Goal: Task Accomplishment & Management: Manage account settings

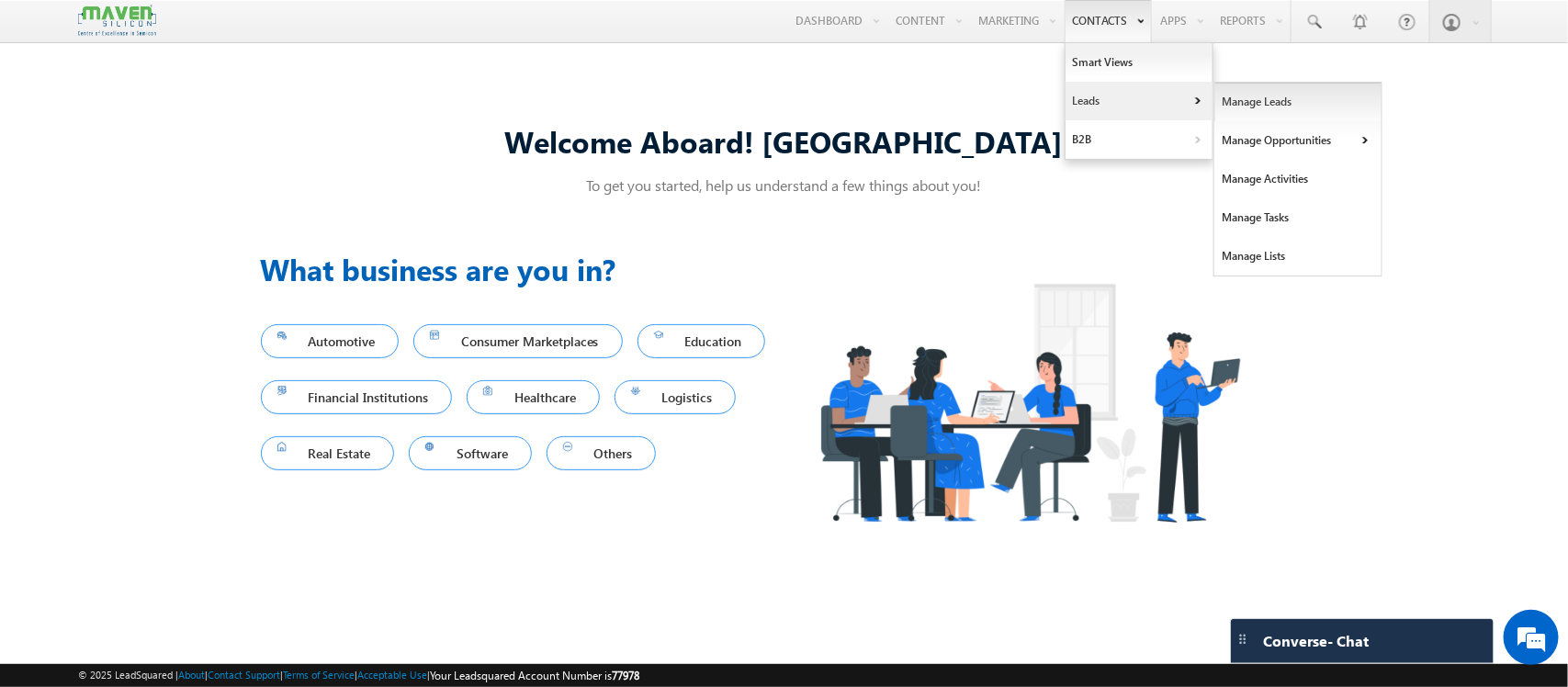
click at [1256, 96] on link "Manage Leads" at bounding box center [1299, 101] width 168 height 38
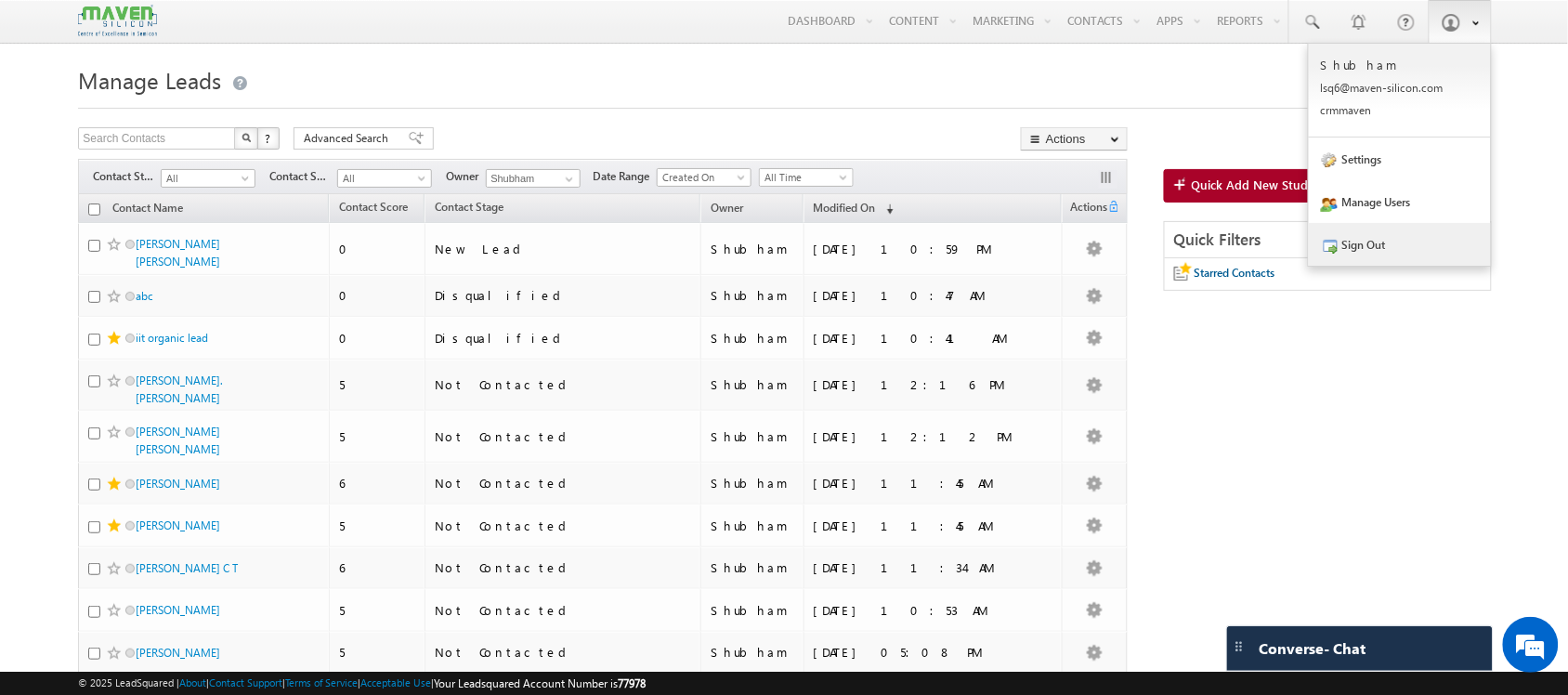
click at [1392, 242] on link "Sign Out" at bounding box center [1400, 244] width 182 height 43
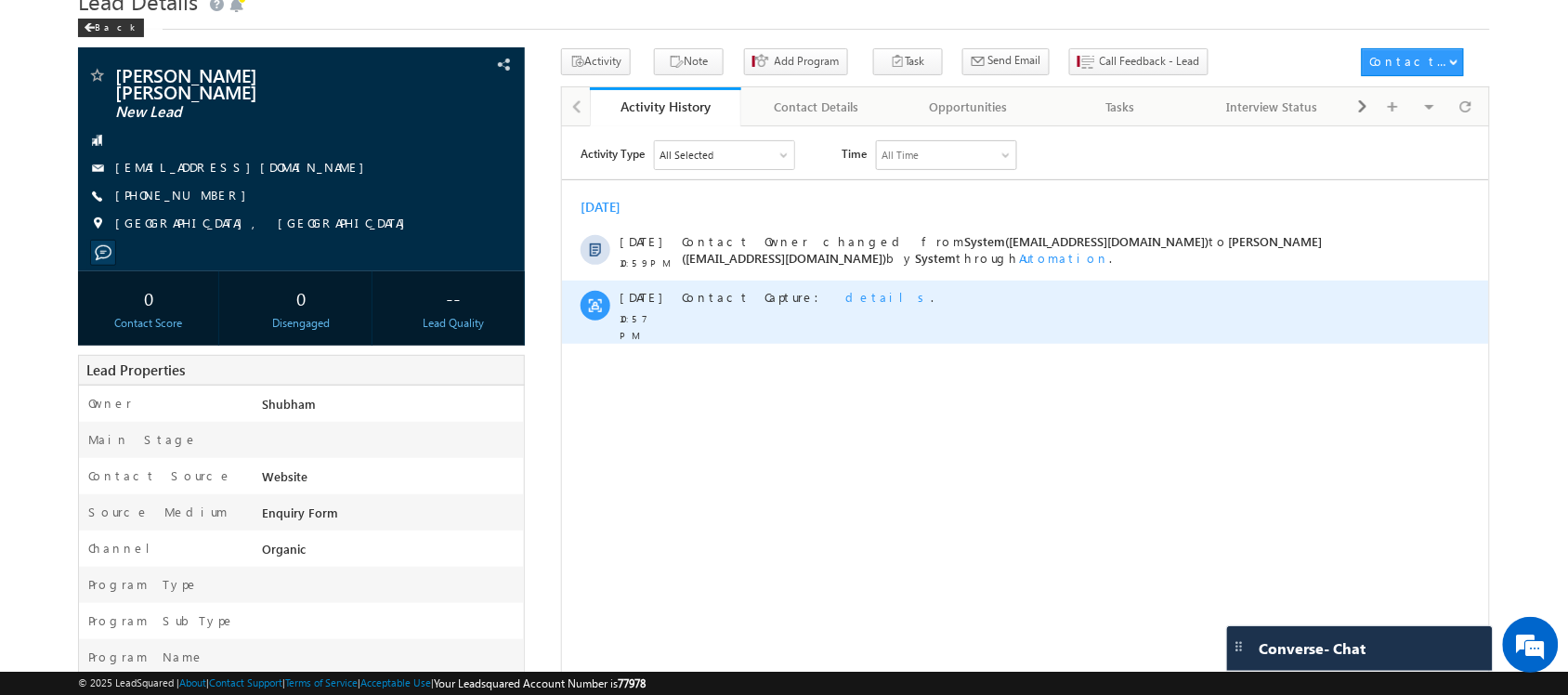
scroll to position [59, 0]
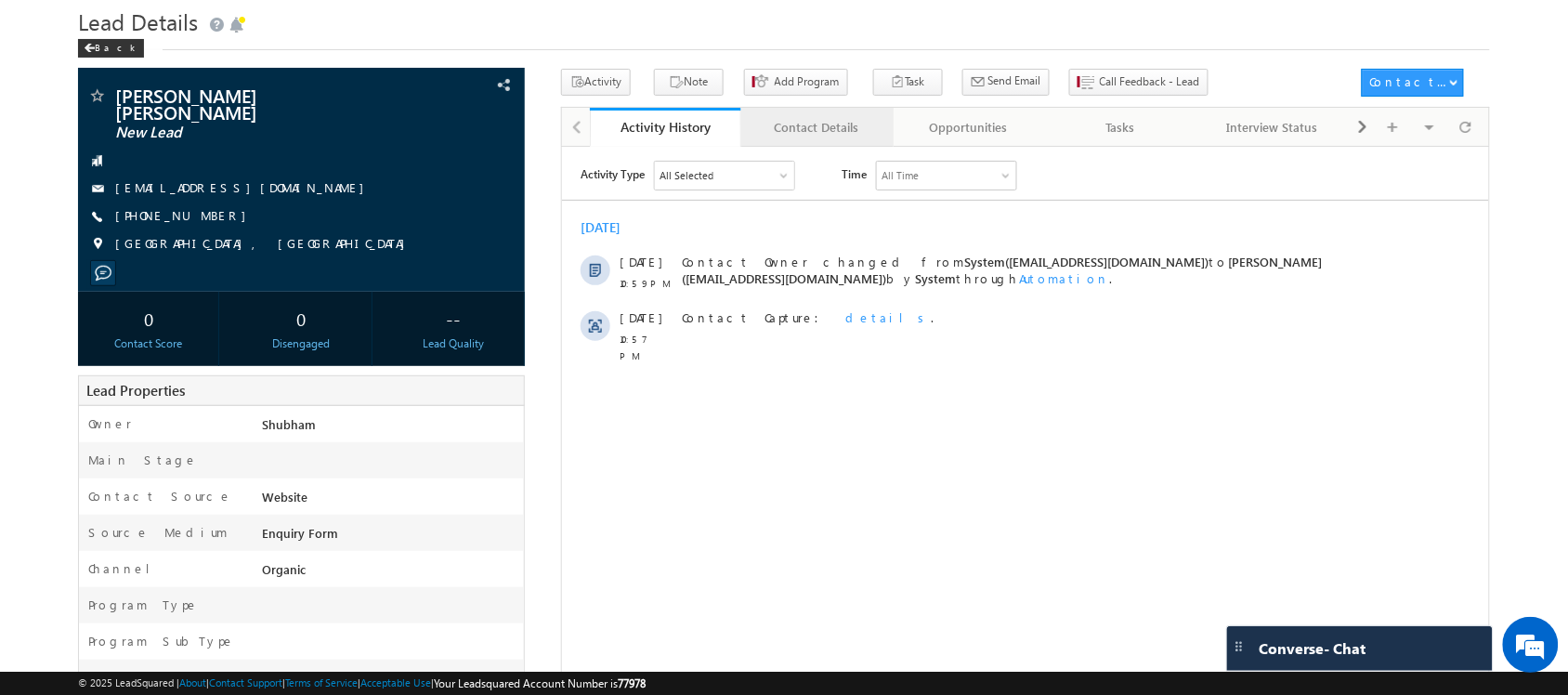
click at [808, 138] on div "Contact Details" at bounding box center [817, 128] width 121 height 23
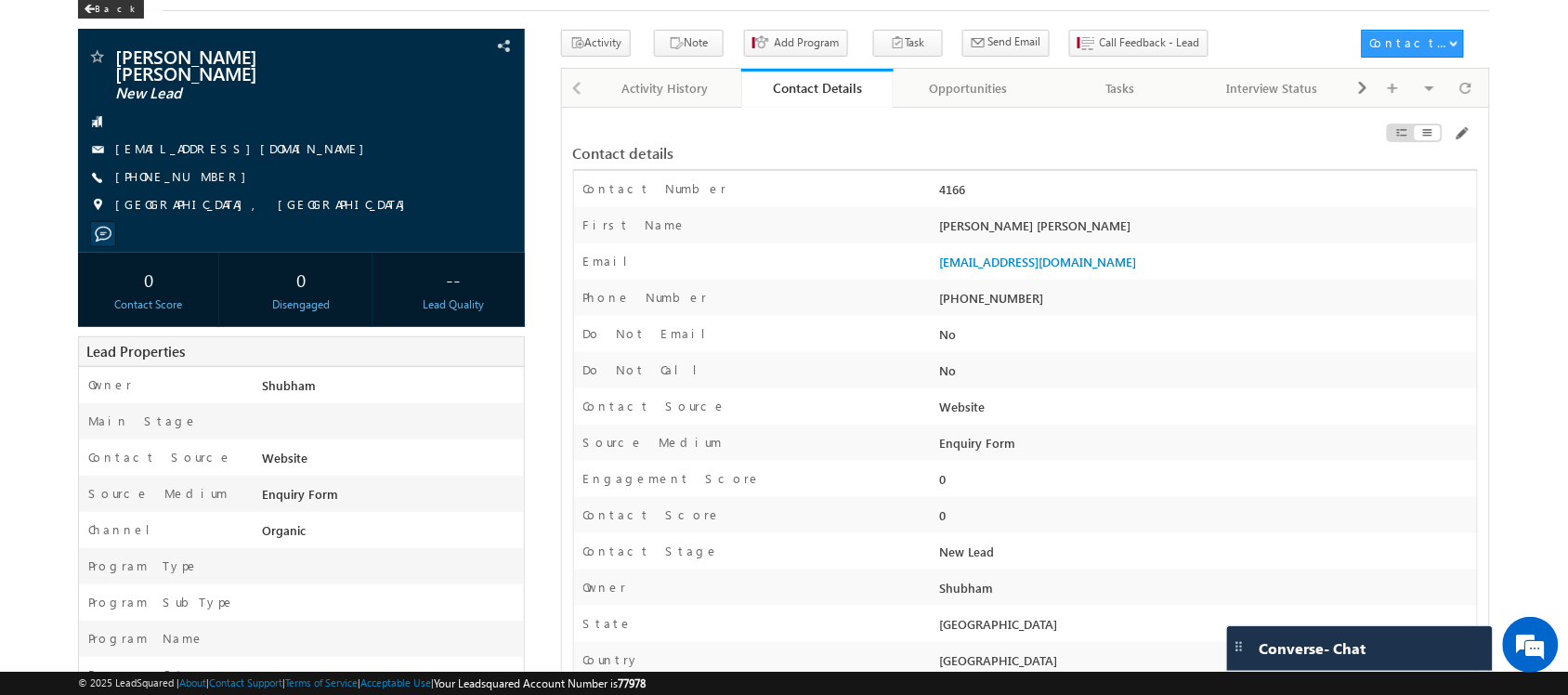
scroll to position [0, 0]
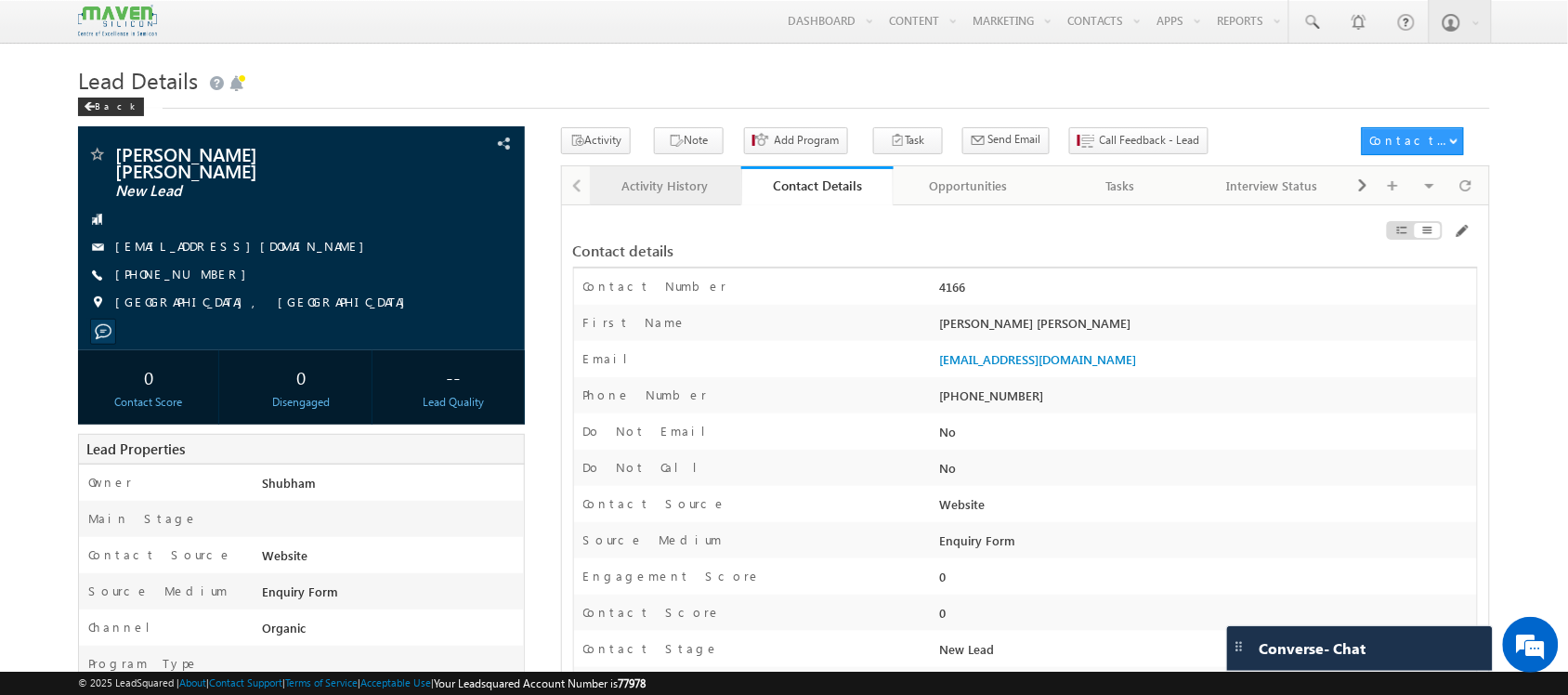
click at [633, 202] on link "Activity History" at bounding box center [665, 186] width 152 height 39
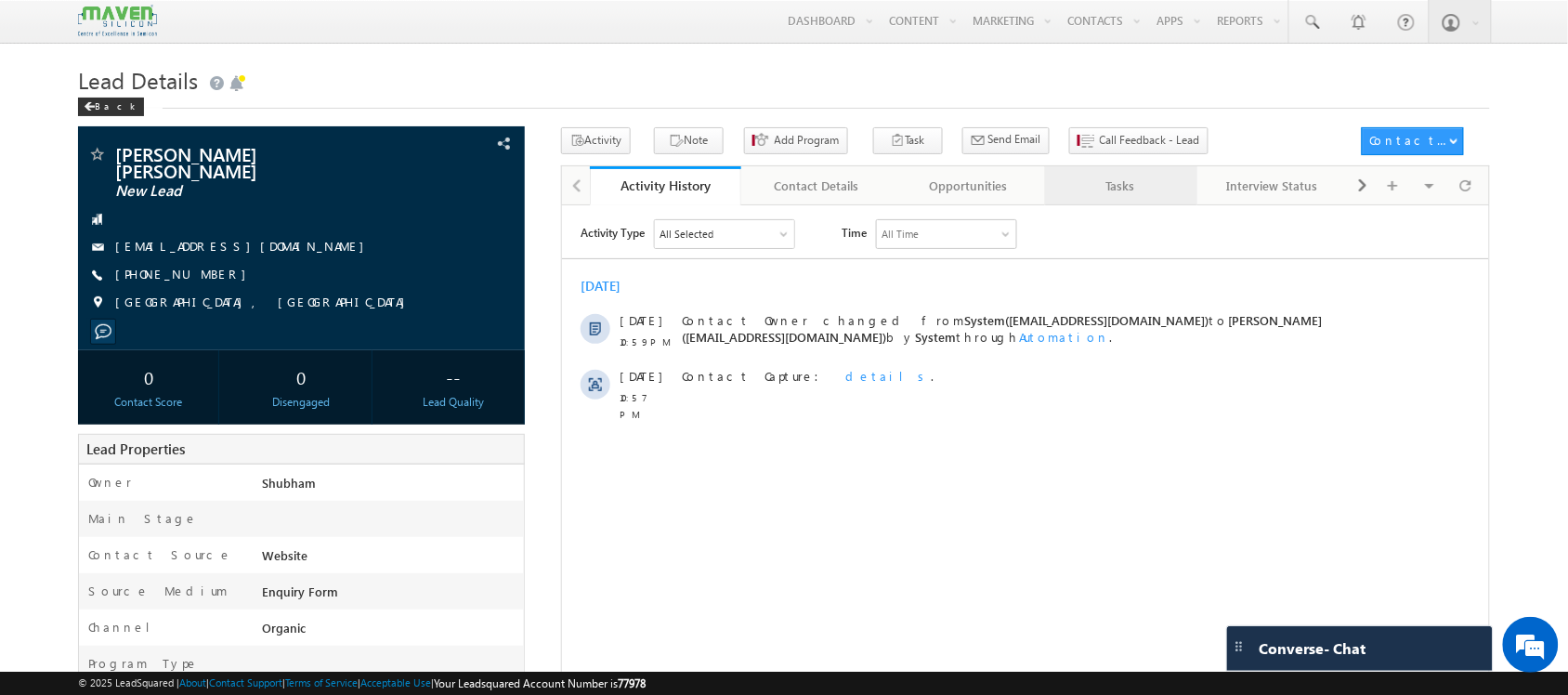
click at [1113, 205] on link "Tasks" at bounding box center [1121, 186] width 152 height 39
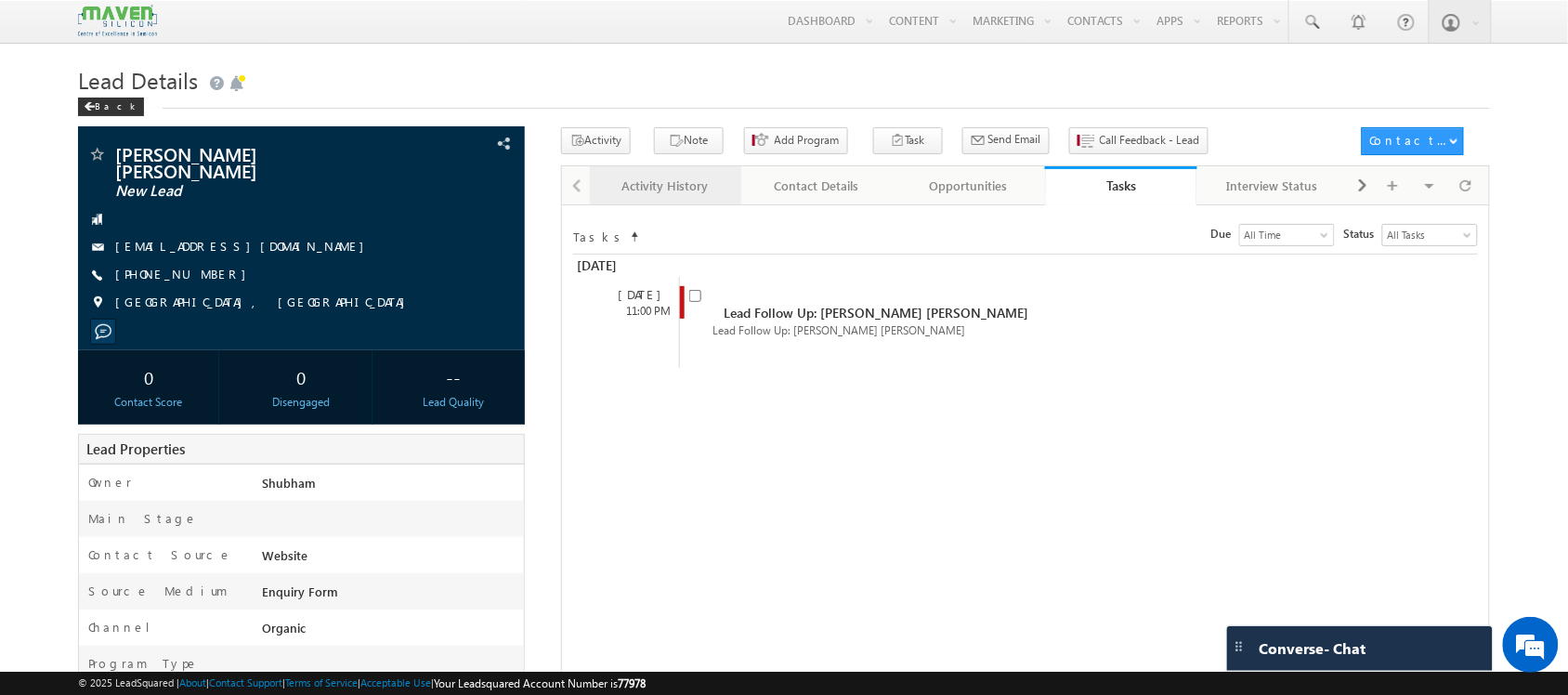
click at [643, 205] on link "Activity History" at bounding box center [665, 186] width 152 height 39
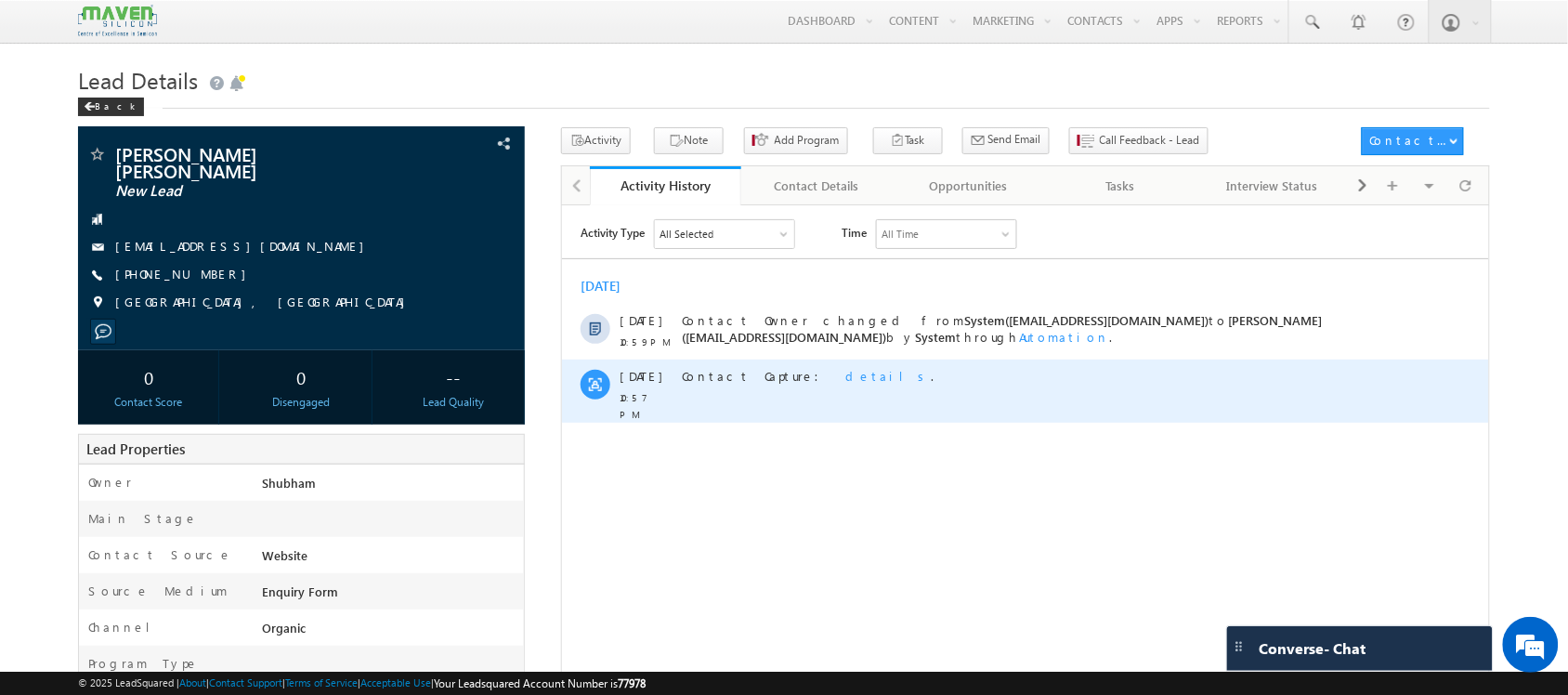
click at [844, 375] on span "details" at bounding box center [887, 375] width 85 height 16
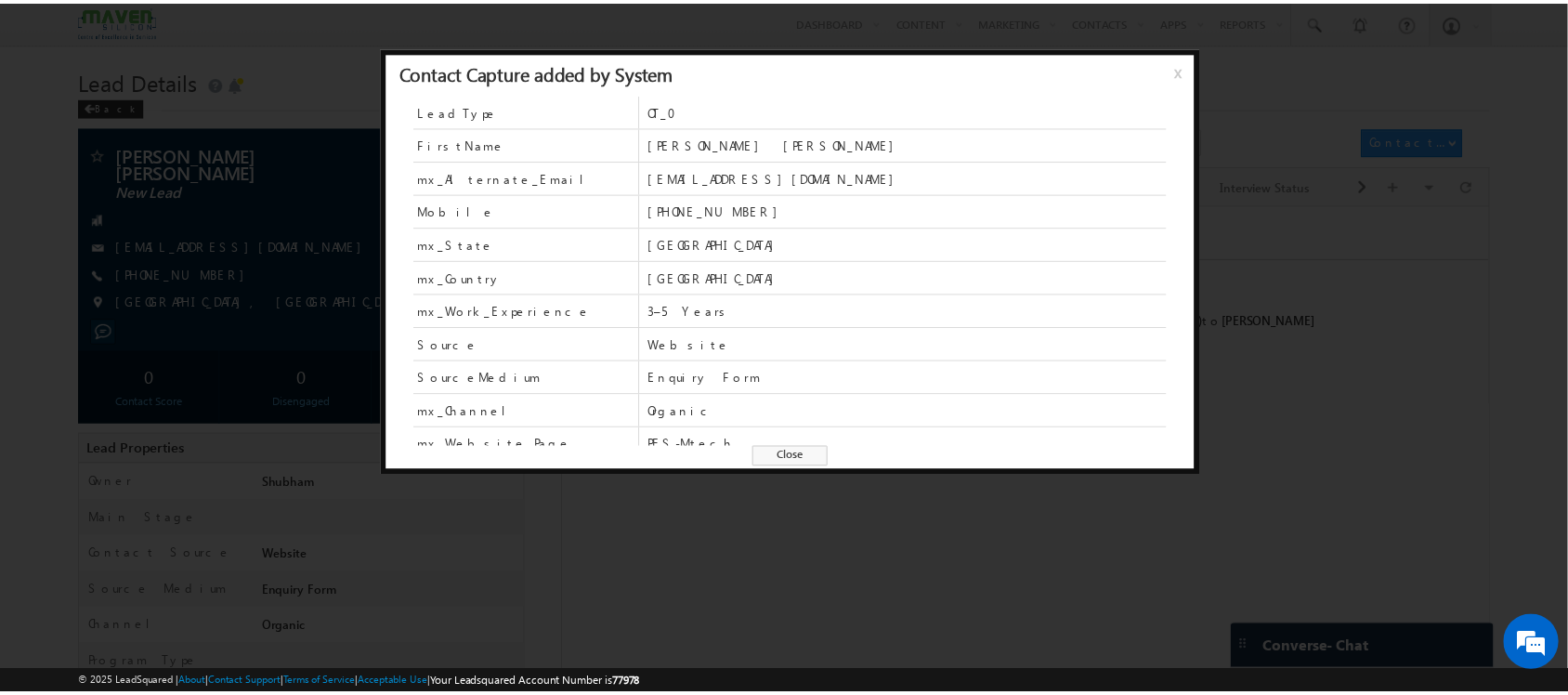
scroll to position [49, 0]
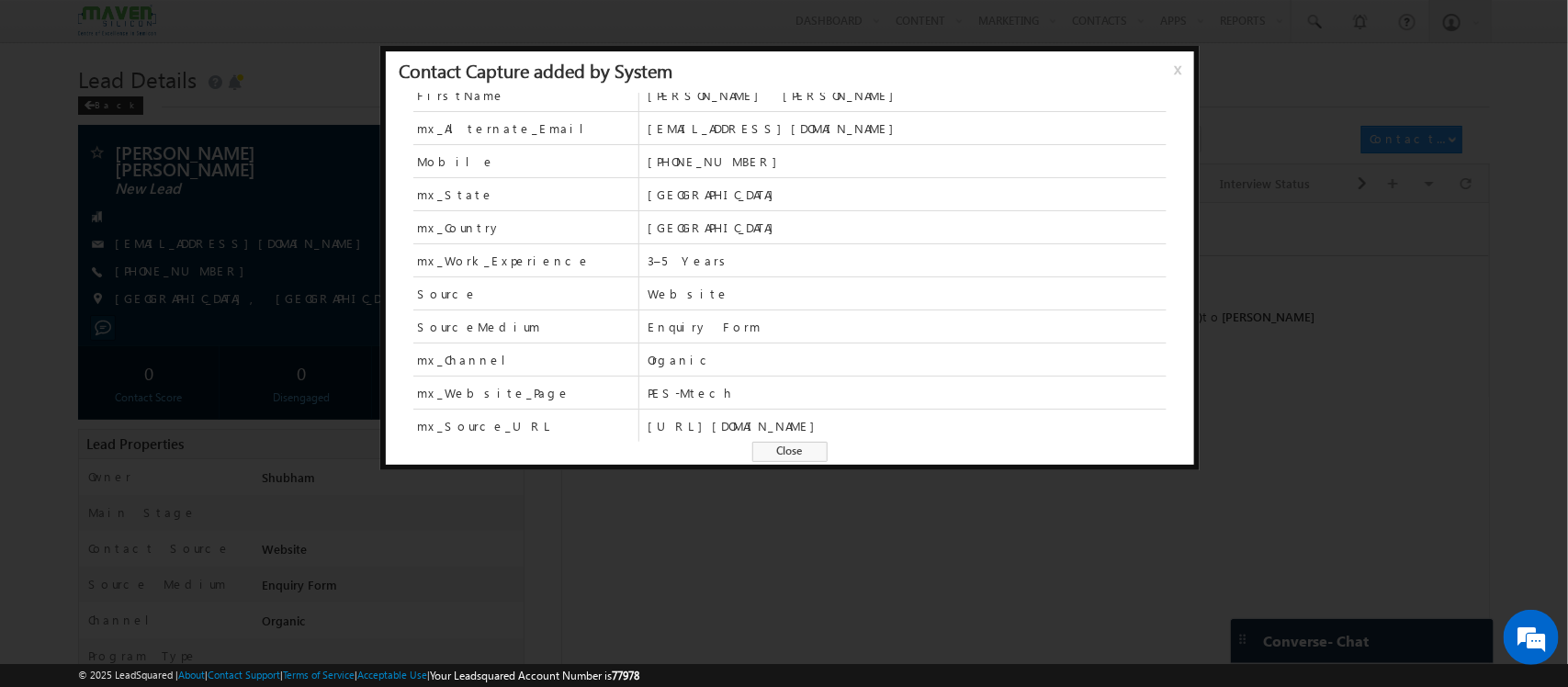
click at [1181, 65] on span "x" at bounding box center [1182, 76] width 15 height 33
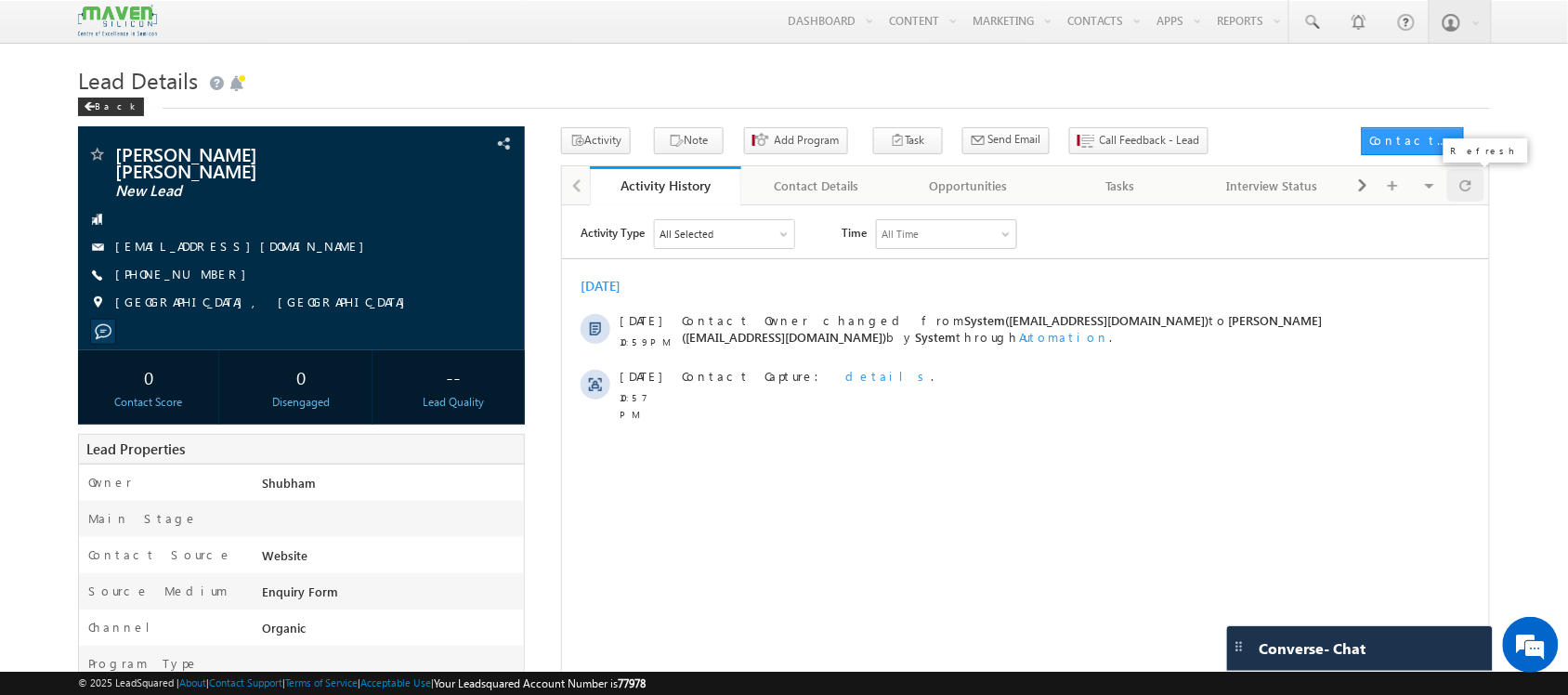
click at [1483, 188] on div at bounding box center [1466, 186] width 36 height 32
click at [1458, 192] on div at bounding box center [1466, 186] width 36 height 32
click at [1455, 197] on div at bounding box center [1466, 186] width 36 height 32
click at [1100, 134] on span "Call Feedback - Lead" at bounding box center [1150, 140] width 100 height 17
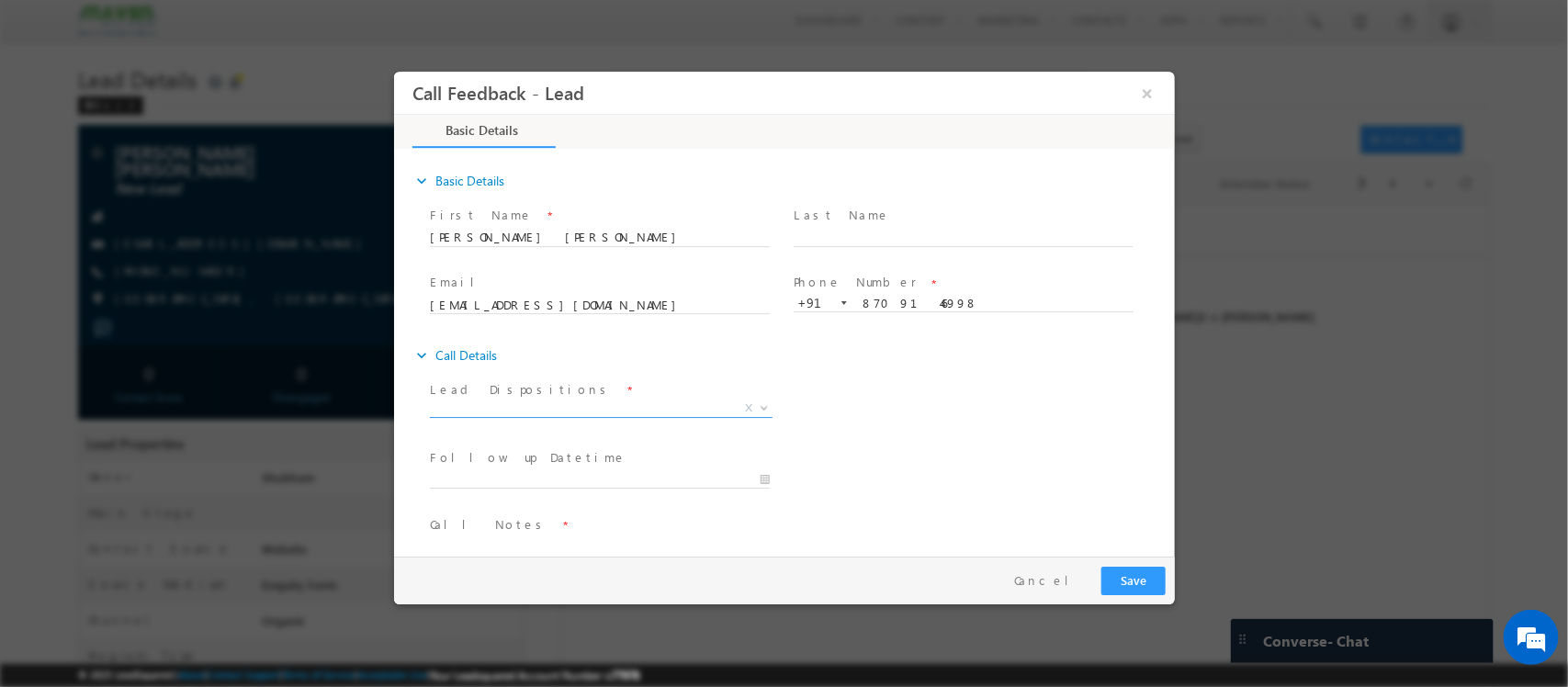
click at [616, 407] on span "X" at bounding box center [600, 409] width 342 height 19
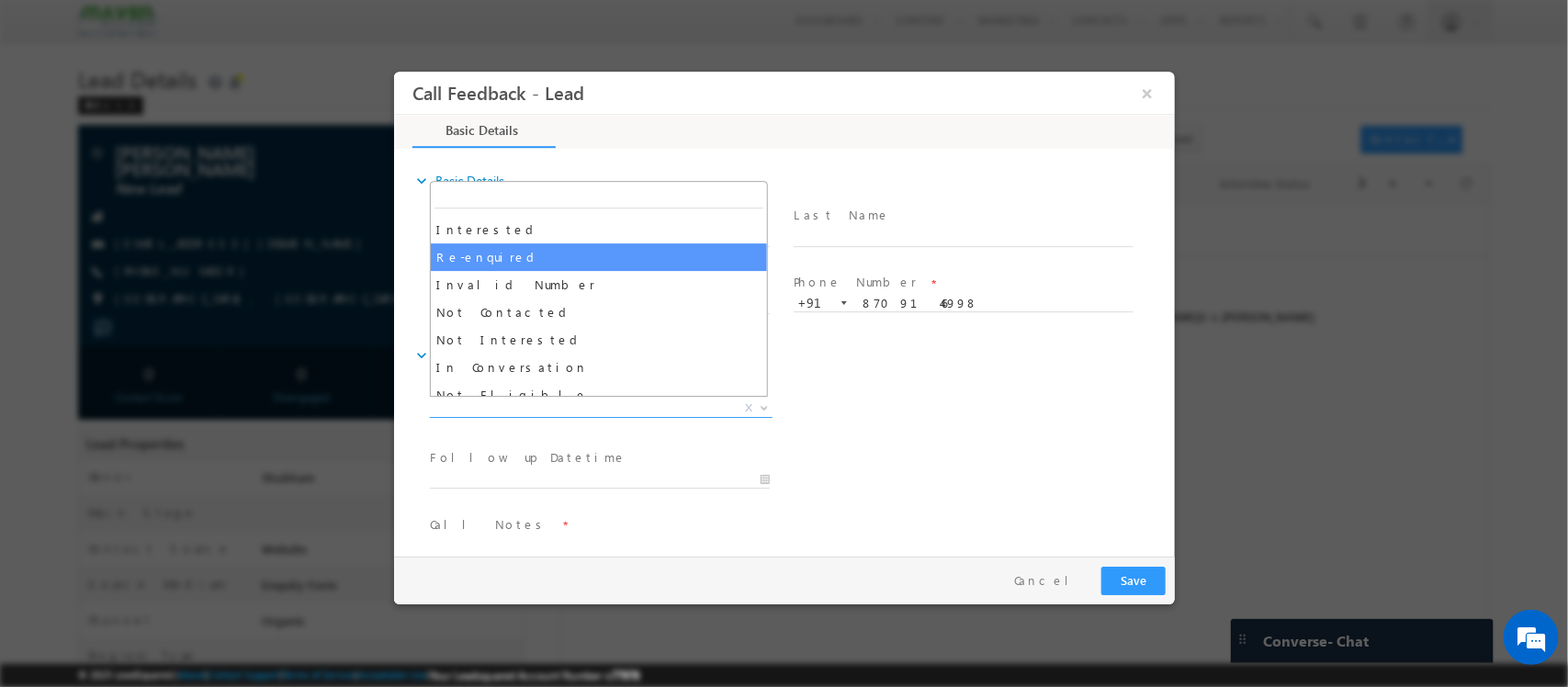
scroll to position [52, 0]
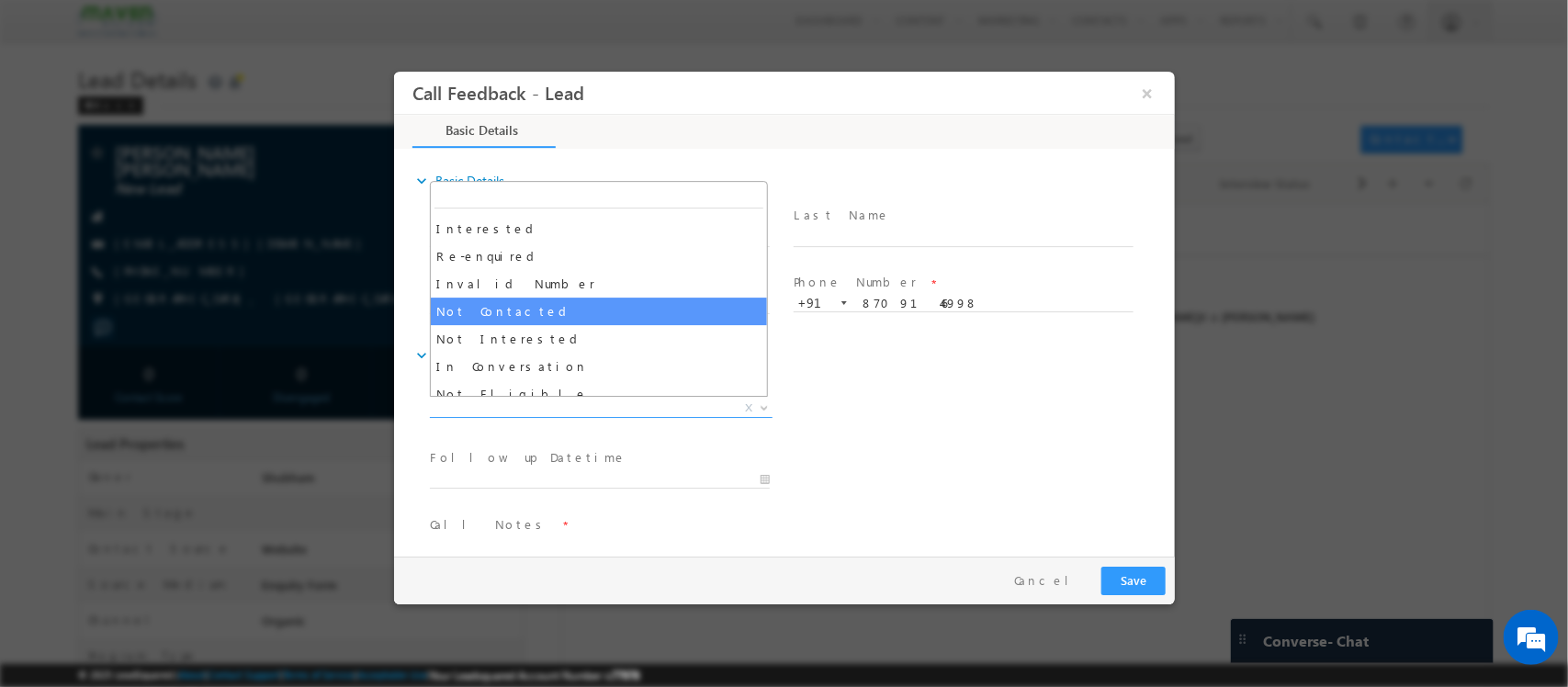
select select "Not Contacted"
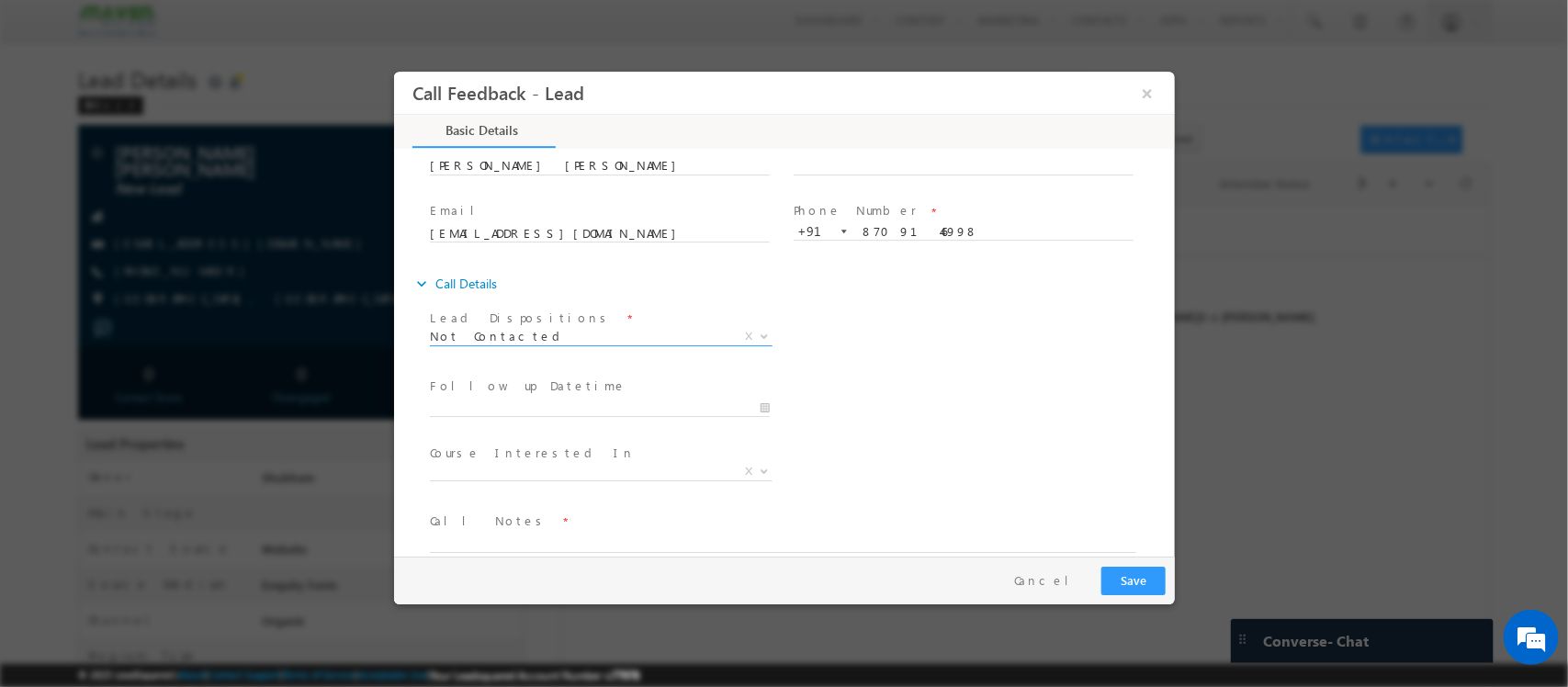
scroll to position [76, 0]
click at [643, 410] on input "[DATE] 3:33 PM" at bounding box center [598, 405] width 340 height 19
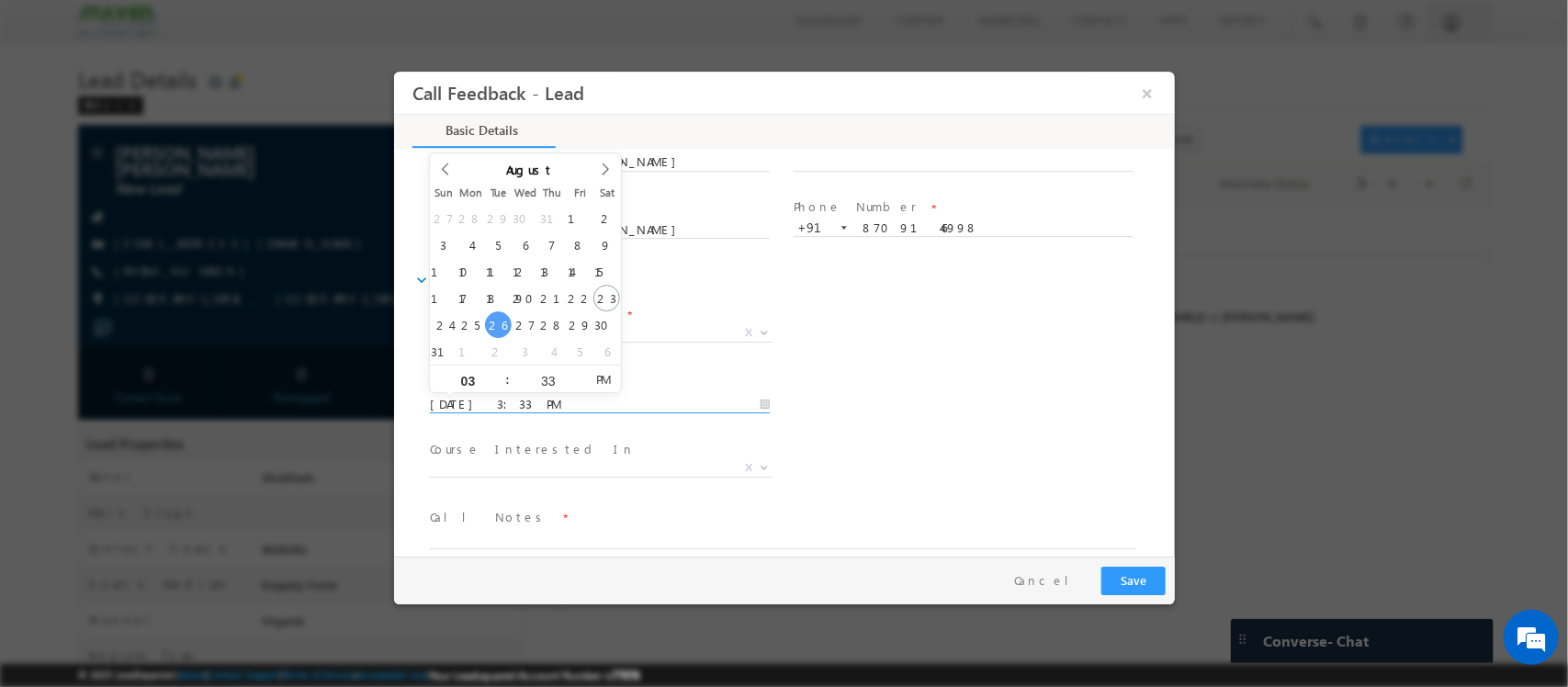
click at [718, 396] on input "[DATE] 3:33 PM" at bounding box center [598, 405] width 340 height 19
type input "[DATE] 3:32 PM"
type input "32"
click at [573, 383] on span at bounding box center [579, 386] width 13 height 14
type input "[DATE] 3:31 PM"
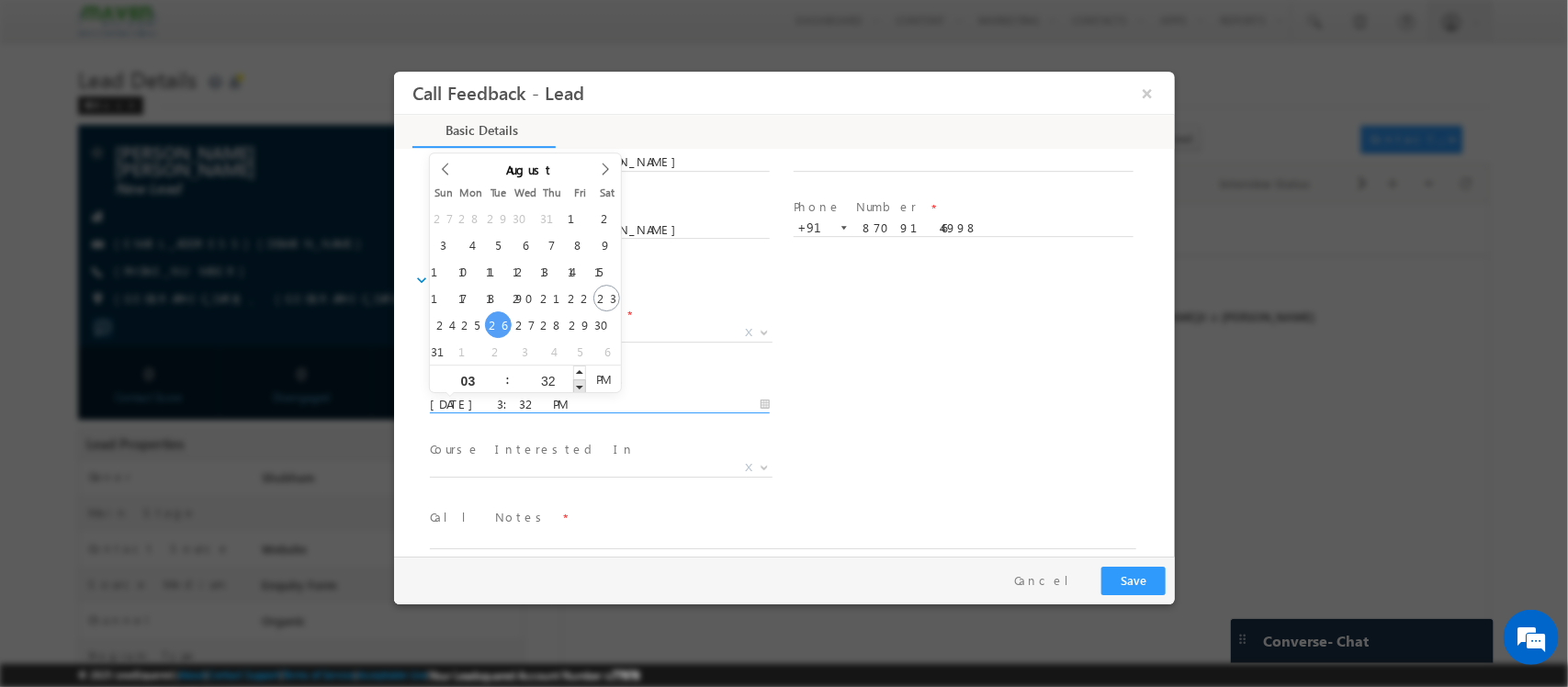
type input "31"
click at [573, 383] on span at bounding box center [579, 386] width 13 height 14
type input "[DATE] 3:30 PM"
type input "30"
click at [573, 383] on span at bounding box center [579, 386] width 13 height 14
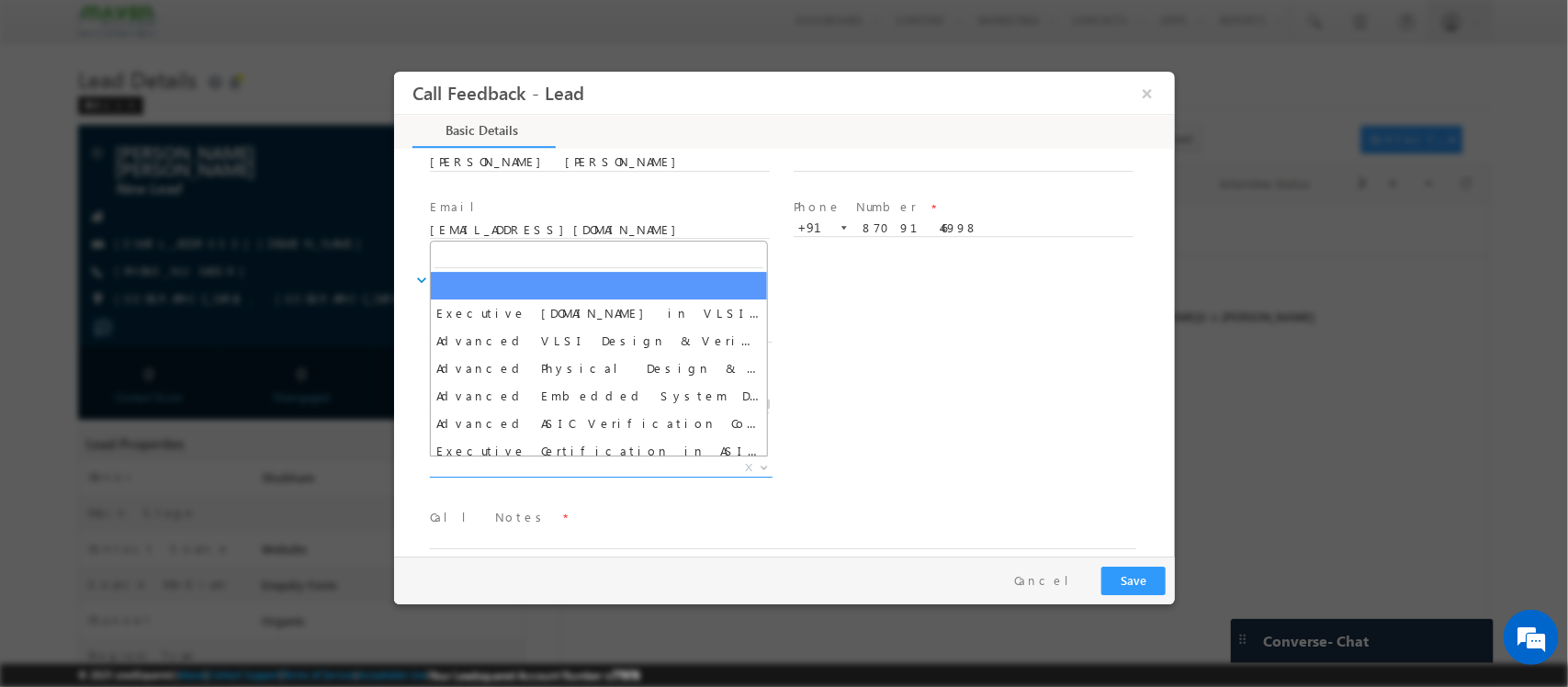
drag, startPoint x: 634, startPoint y: 462, endPoint x: 675, endPoint y: 498, distance: 54.6
click at [675, 482] on span "Executive [DOMAIN_NAME] in VLSI Design Advanced VLSI Design & Verification Cour…" at bounding box center [606, 472] width 356 height 22
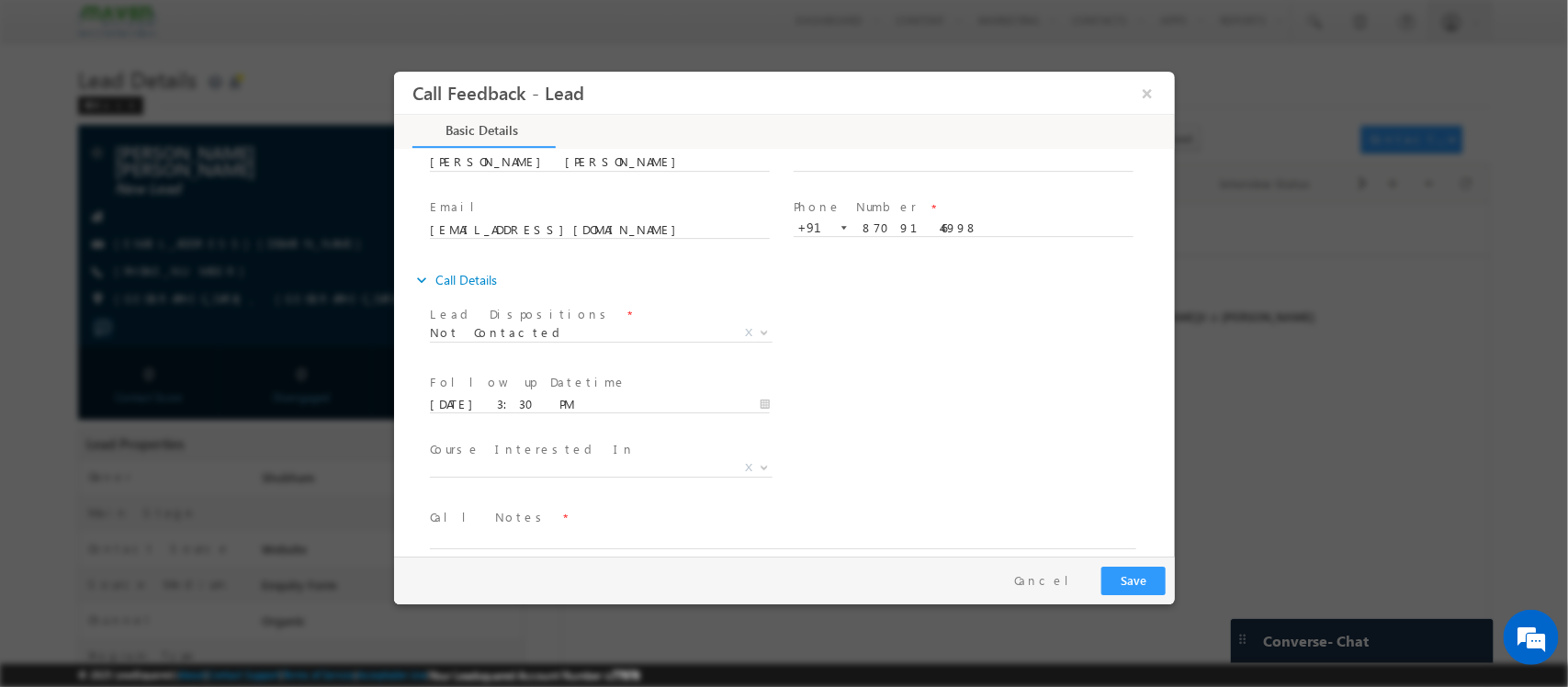
click at [828, 471] on div "Course Interested In * Executive [DOMAIN_NAME] in VLSI Design Advanced VLSI Des…" at bounding box center [800, 470] width 748 height 68
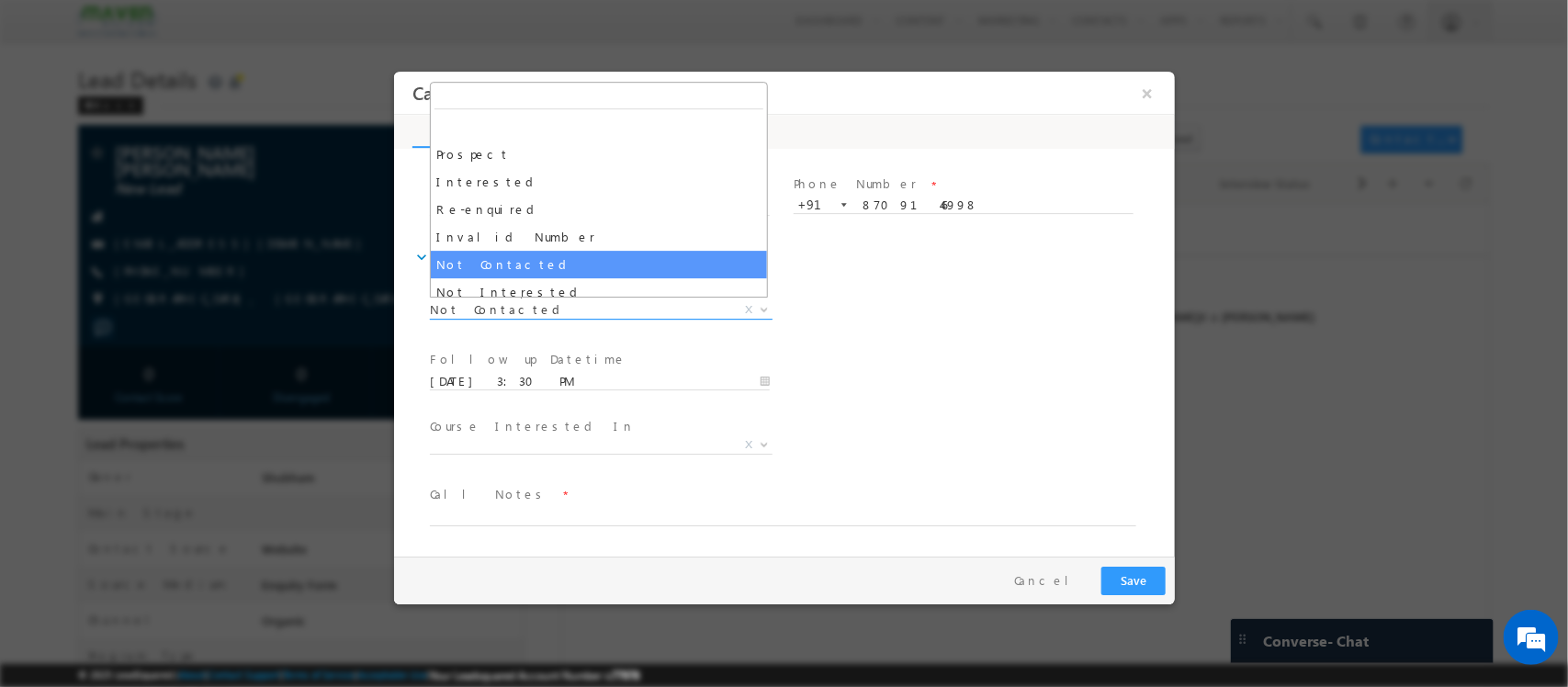
click at [593, 315] on span "Not Contacted" at bounding box center [577, 310] width 298 height 17
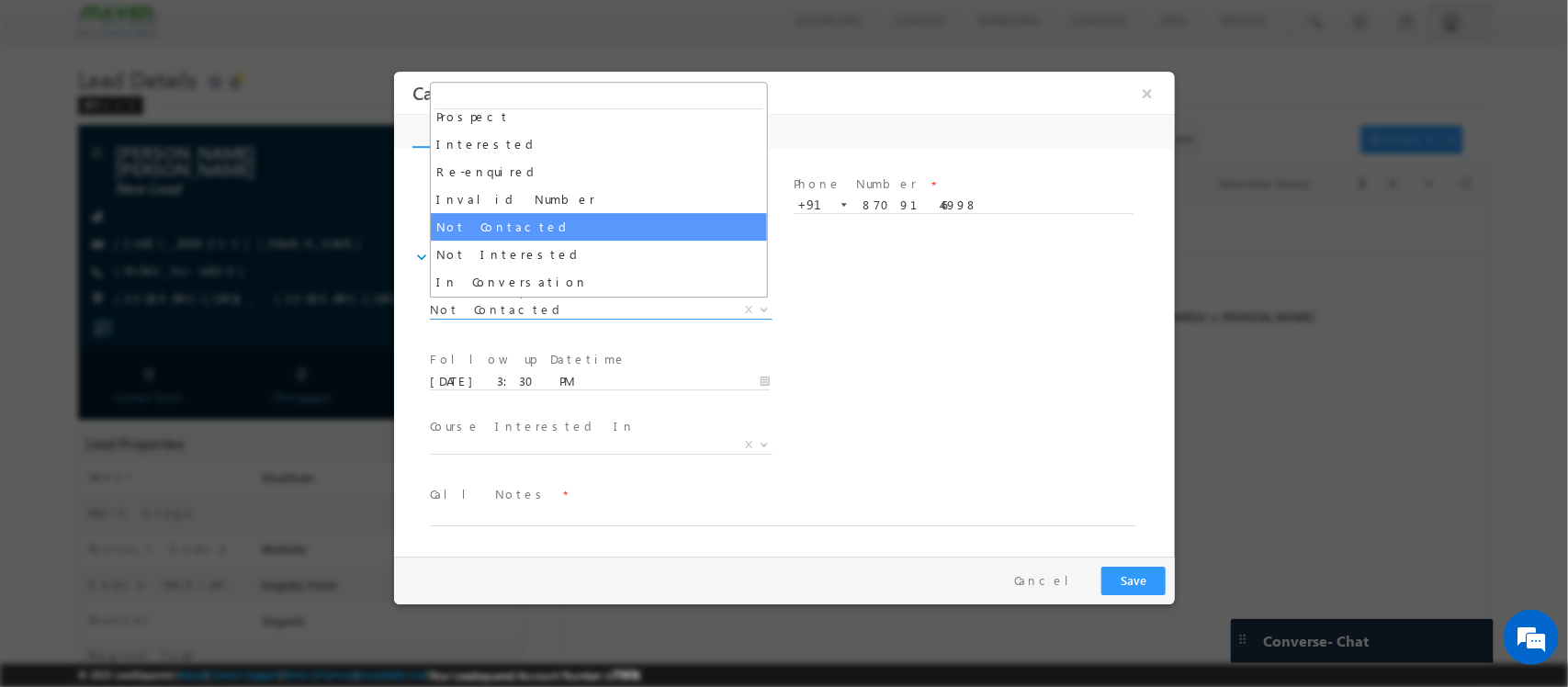
scroll to position [37, 0]
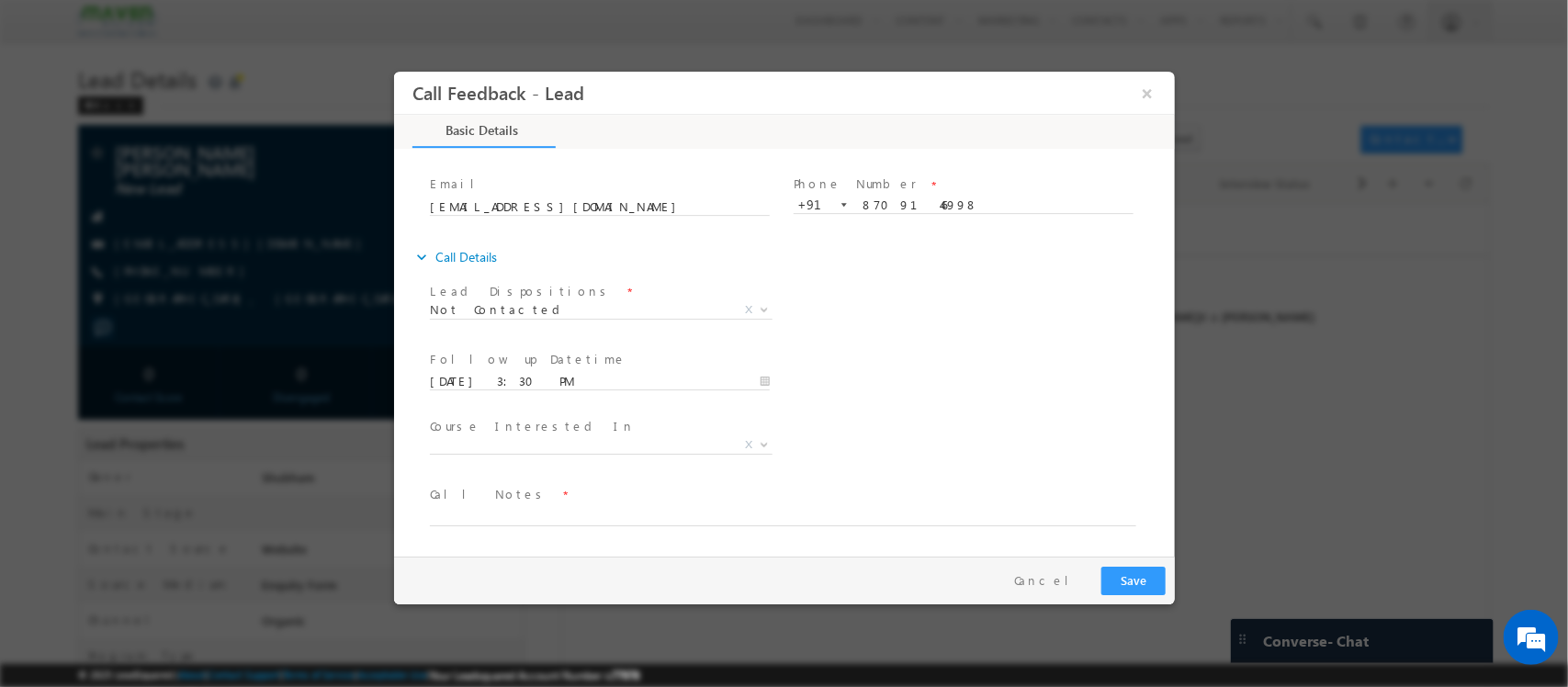
click at [522, 528] on span at bounding box center [771, 536] width 686 height 21
click at [509, 526] on span at bounding box center [771, 536] width 686 height 21
click at [496, 519] on textarea at bounding box center [781, 516] width 706 height 22
type textarea "DNP"
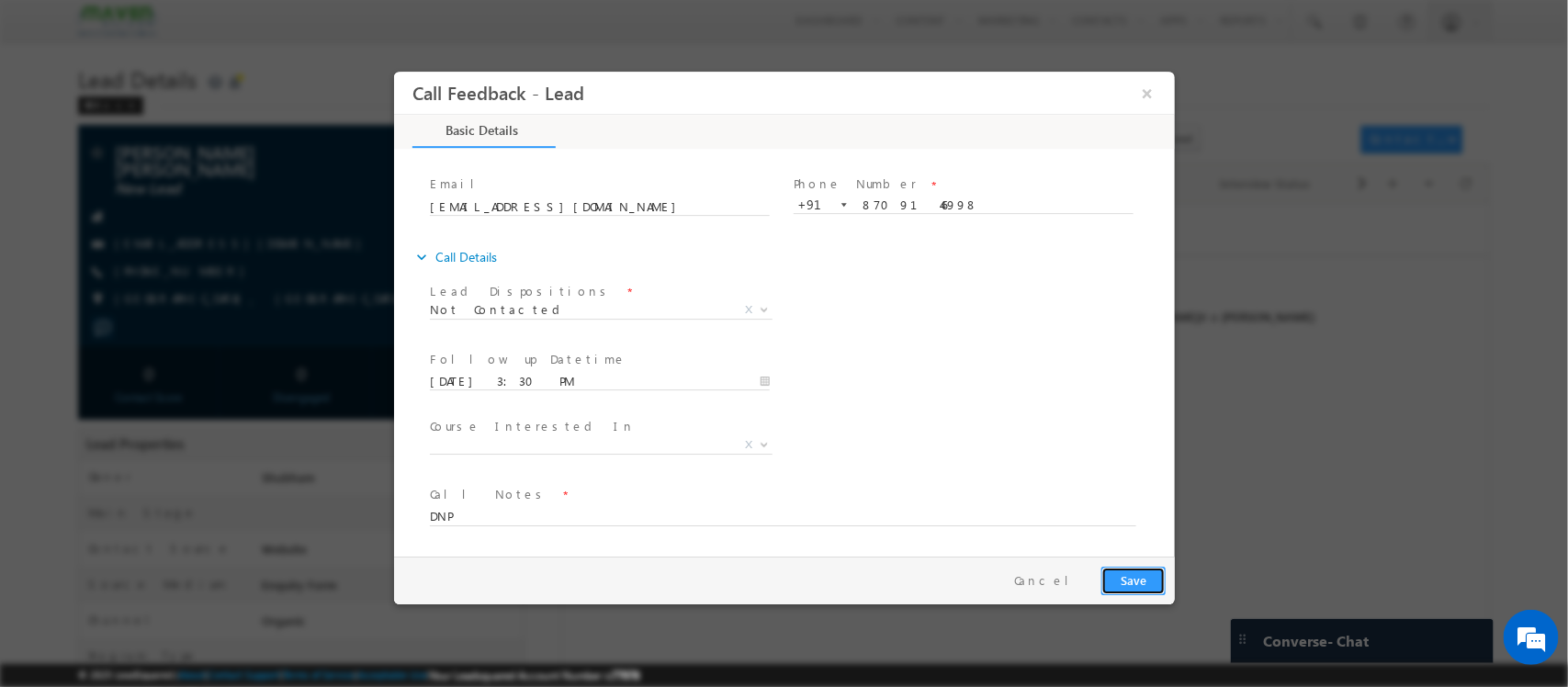
click at [1131, 573] on button "Save" at bounding box center [1132, 581] width 65 height 28
